Goal: Transaction & Acquisition: Download file/media

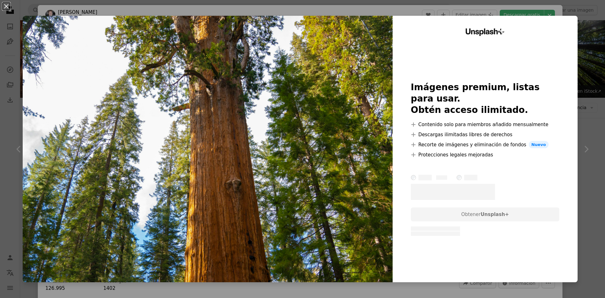
scroll to position [63, 0]
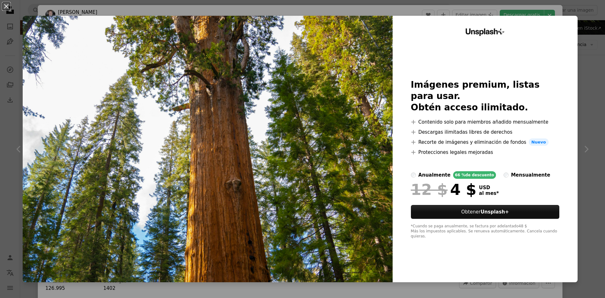
drag, startPoint x: 320, startPoint y: 117, endPoint x: 547, endPoint y: 48, distance: 238.1
click at [547, 48] on div "Unsplash+ Imágenes premium, listas para usar. Obtén acceso ilimitado. A plus si…" at bounding box center [484, 149] width 185 height 266
click at [544, 48] on div "Unsplash+ Imágenes premium, listas para usar. Obtén acceso ilimitado. A plus si…" at bounding box center [484, 149] width 185 height 266
click at [9, 7] on button "An X shape" at bounding box center [7, 7] width 8 height 8
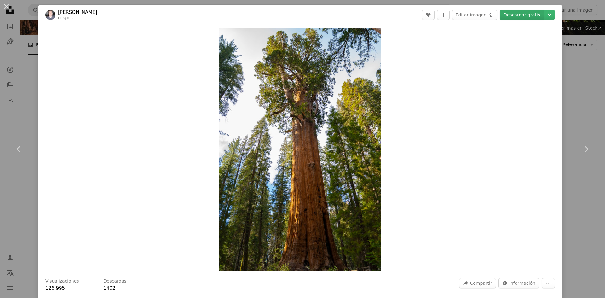
click at [516, 15] on link "Descargar gratis" at bounding box center [521, 15] width 44 height 10
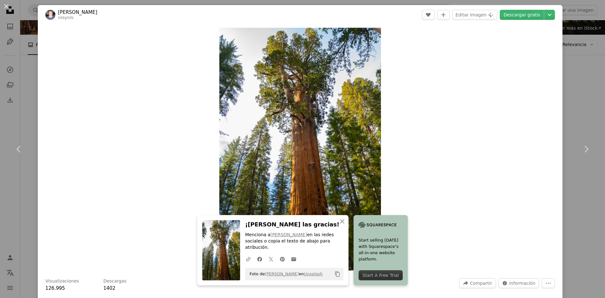
click at [22, 54] on div "An X shape Chevron left Chevron right An X shape Cerrar ¡Dale las gracias! Menc…" at bounding box center [302, 149] width 605 height 298
